Goal: Task Accomplishment & Management: Use online tool/utility

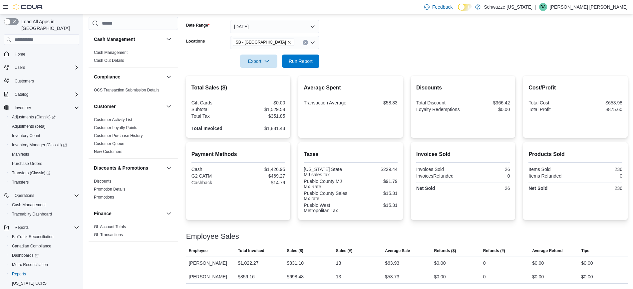
scroll to position [416, 0]
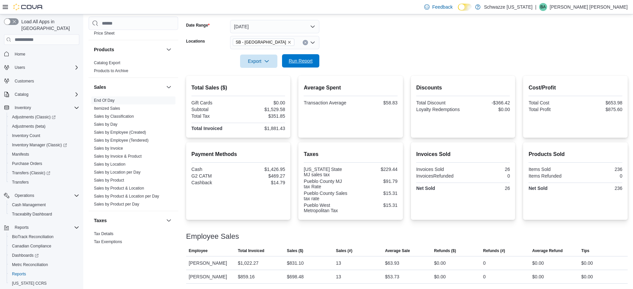
click at [300, 57] on span "Run Report" at bounding box center [300, 60] width 29 height 13
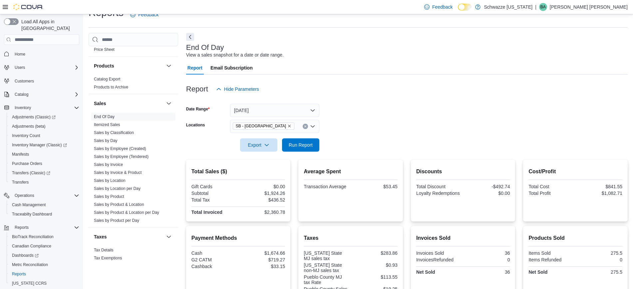
scroll to position [12, 0]
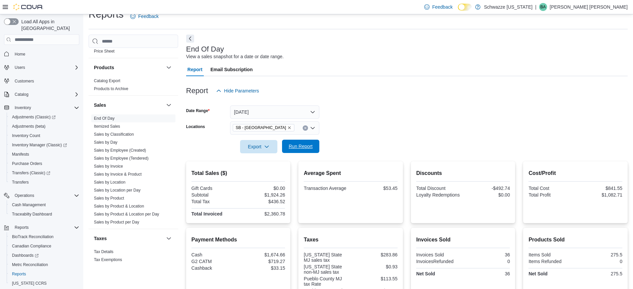
click at [301, 147] on span "Run Report" at bounding box center [301, 146] width 24 height 7
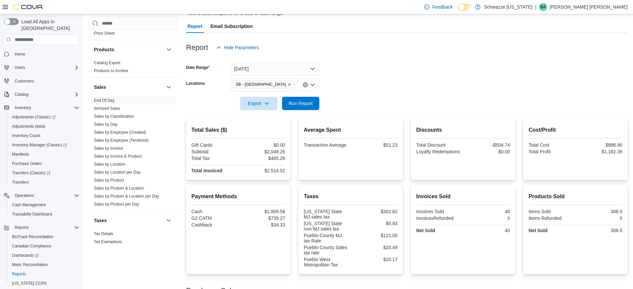
scroll to position [54, 0]
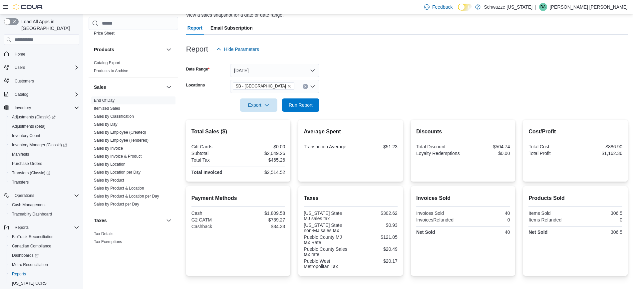
click at [287, 85] on icon "Remove SB - Pueblo West from selection in this group" at bounding box center [289, 86] width 4 height 4
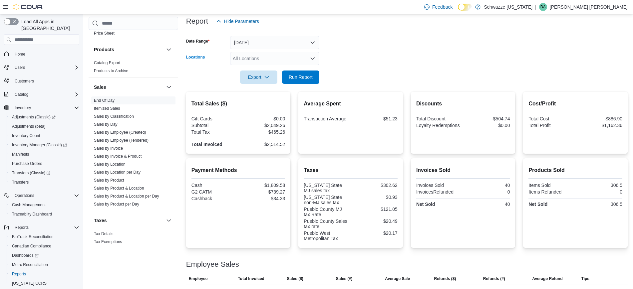
scroll to position [95, 0]
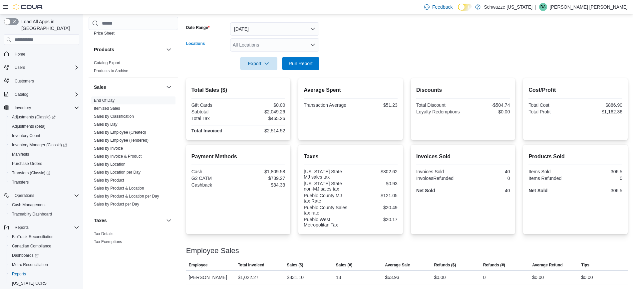
click at [317, 45] on div "All Locations" at bounding box center [274, 44] width 89 height 13
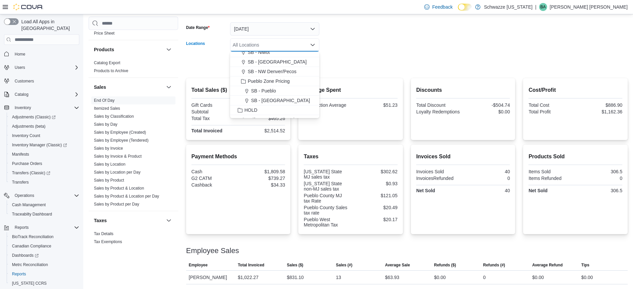
scroll to position [250, 0]
click at [271, 77] on span "SB - Pueblo" at bounding box center [263, 77] width 25 height 7
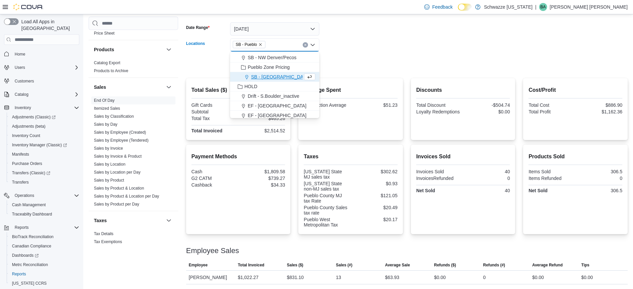
click at [406, 61] on form "Date Range Today Locations SB - Pueblo Combo box. Selected. SB - Pueblo. Press …" at bounding box center [407, 42] width 442 height 56
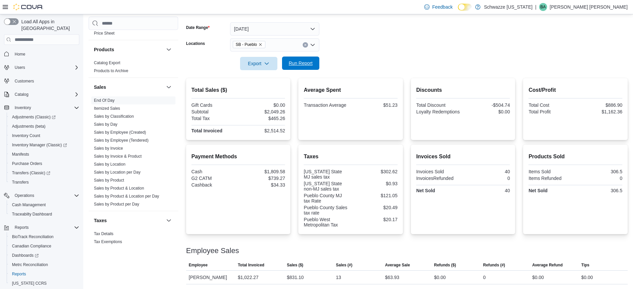
click at [305, 61] on span "Run Report" at bounding box center [301, 63] width 24 height 7
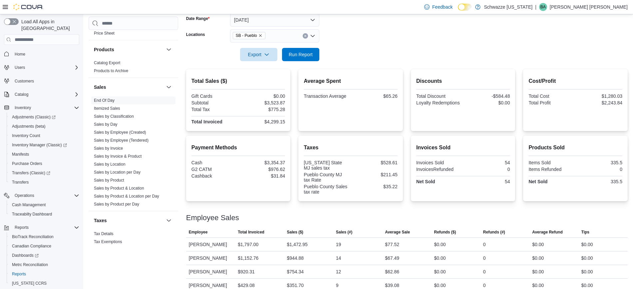
scroll to position [113, 0]
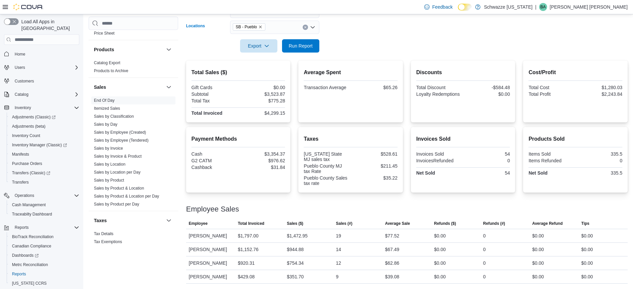
click at [260, 27] on icon "Remove SB - Pueblo from selection in this group" at bounding box center [260, 27] width 3 height 3
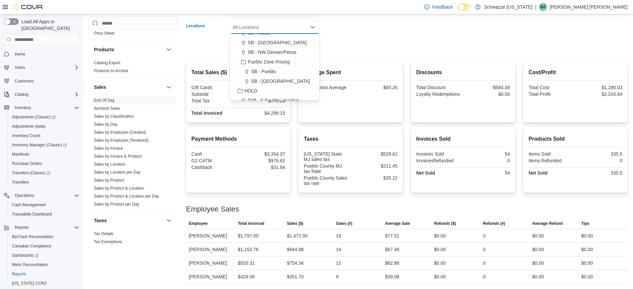
scroll to position [250, 0]
click at [282, 68] on span "SB - [GEOGRAPHIC_DATA]" at bounding box center [280, 69] width 59 height 7
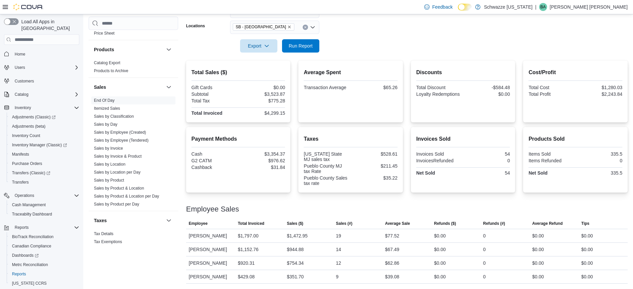
click at [404, 48] on form "Date Range Today Locations SB - Pueblo West Export Run Report" at bounding box center [407, 25] width 442 height 56
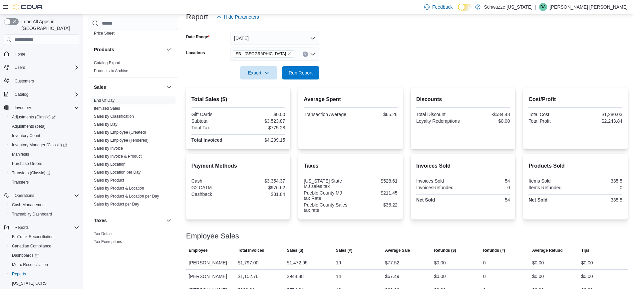
scroll to position [71, 0]
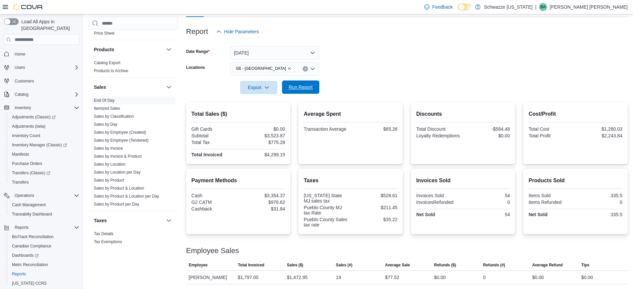
click at [310, 86] on span "Run Report" at bounding box center [301, 87] width 24 height 7
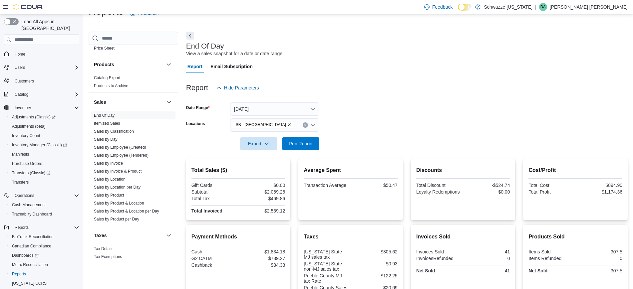
scroll to position [12, 0]
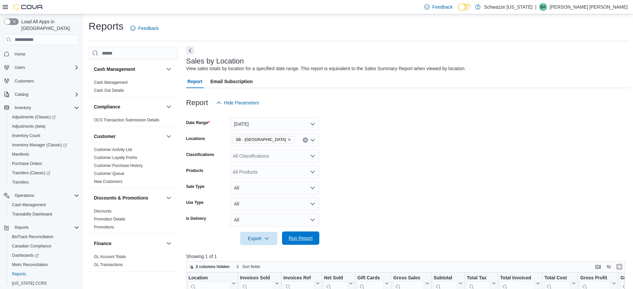
click at [303, 240] on span "Run Report" at bounding box center [301, 238] width 24 height 7
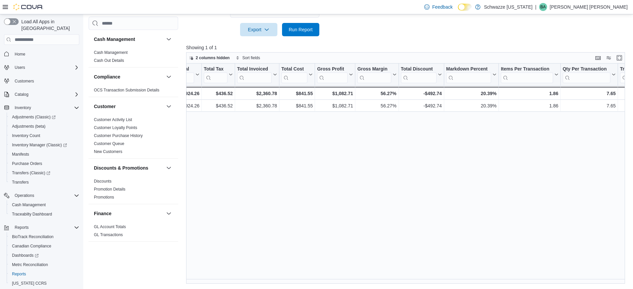
scroll to position [0, 260]
